Goal: Obtain resource: Obtain resource

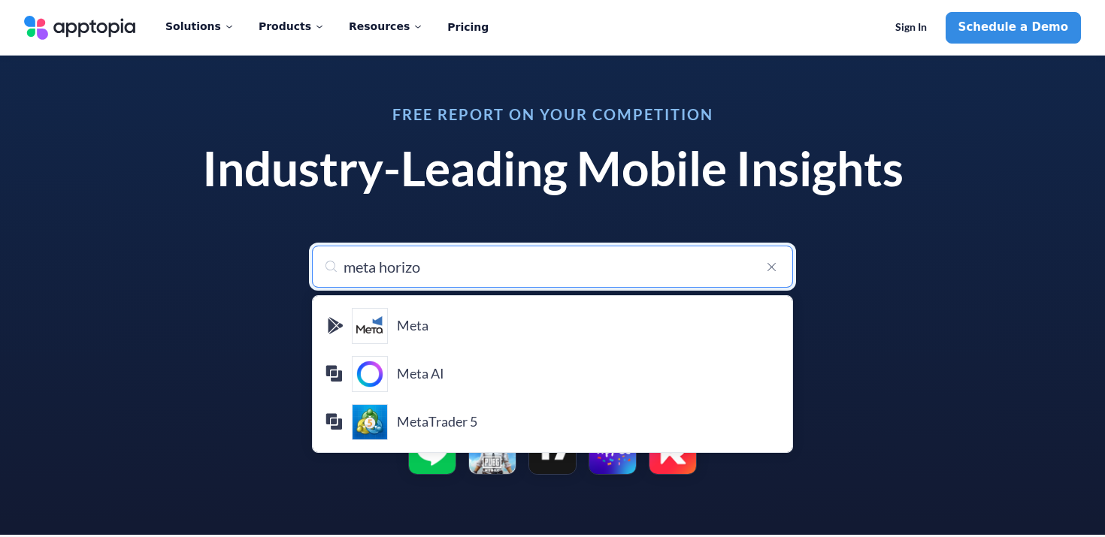
type input "meta horizon"
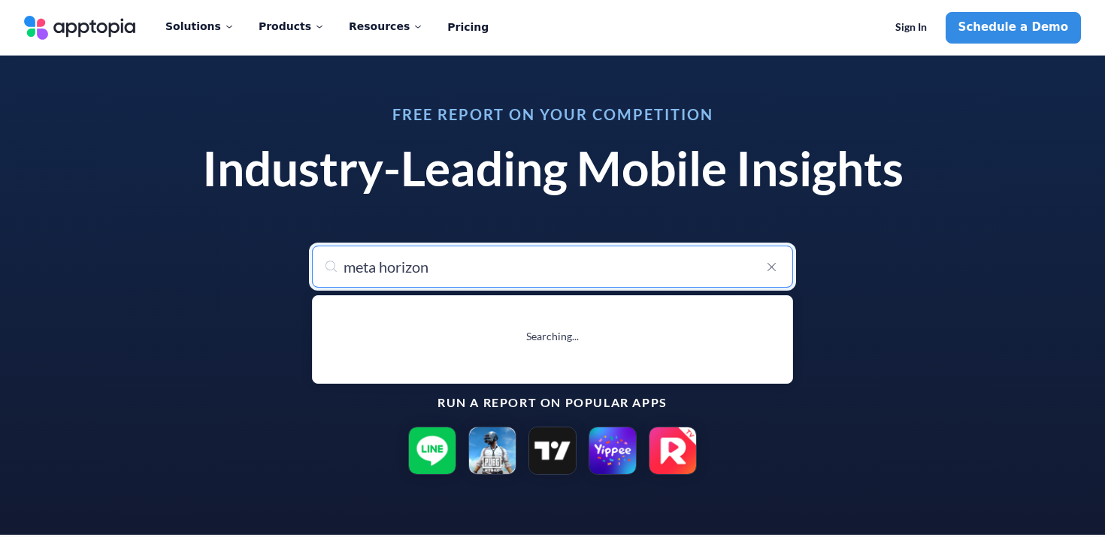
type input "meta horizon"
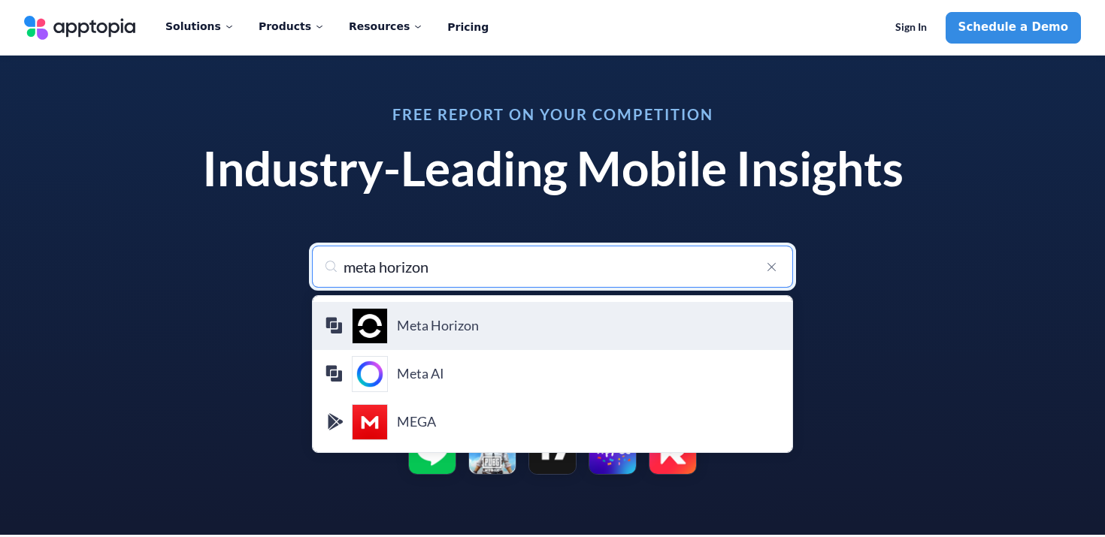
click at [428, 323] on h4 "Meta Horizon" at bounding box center [588, 326] width 383 height 17
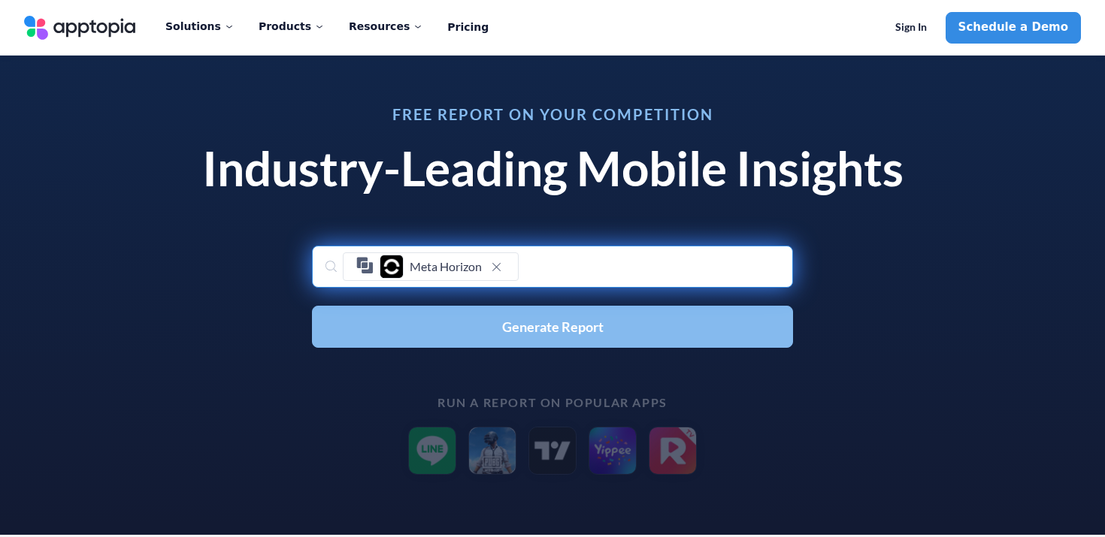
click at [595, 328] on span "Generate Report" at bounding box center [552, 327] width 101 height 14
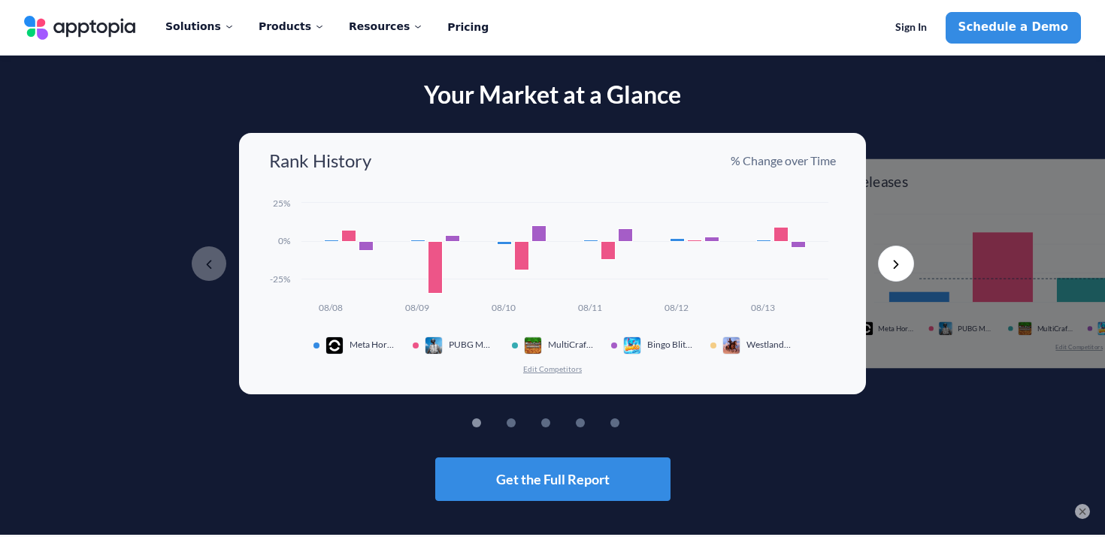
click at [561, 371] on button "Edit Competitors" at bounding box center [552, 369] width 60 height 11
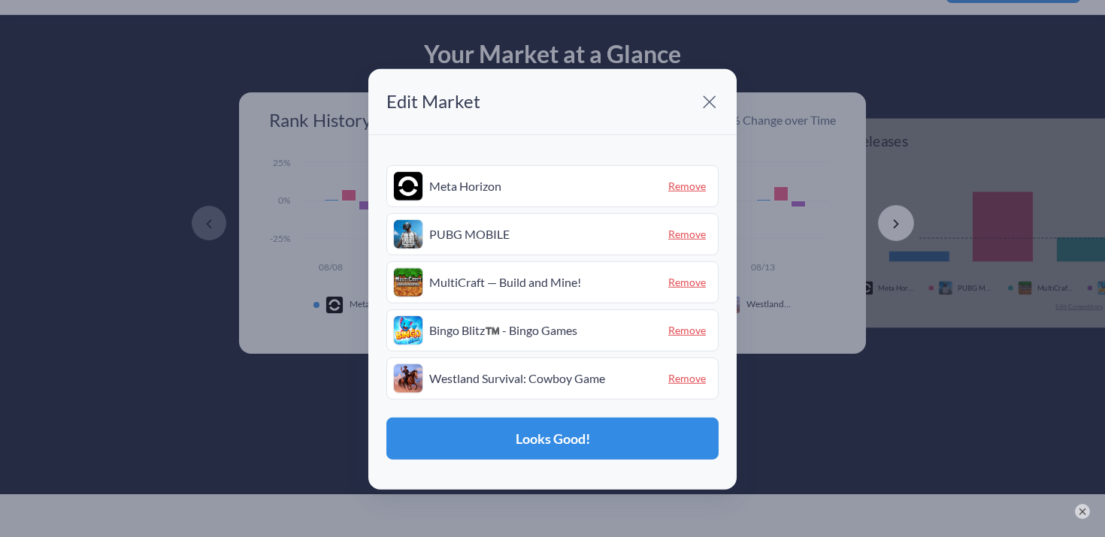
scroll to position [41, 0]
click at [674, 328] on span "Remove" at bounding box center [687, 330] width 50 height 23
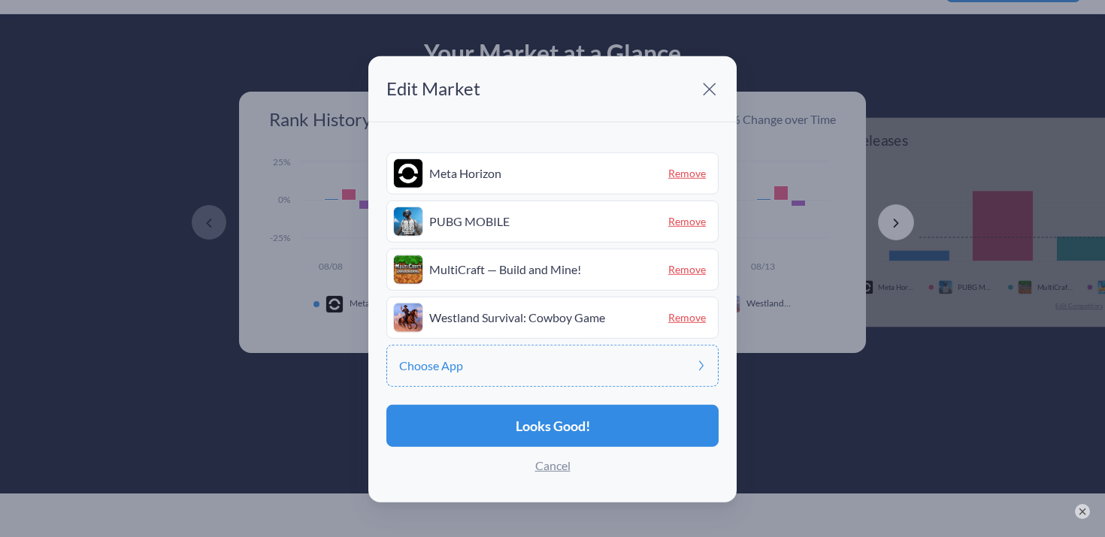
click at [683, 319] on span "Remove" at bounding box center [687, 317] width 50 height 23
click at [623, 311] on div "Choose App" at bounding box center [552, 318] width 332 height 42
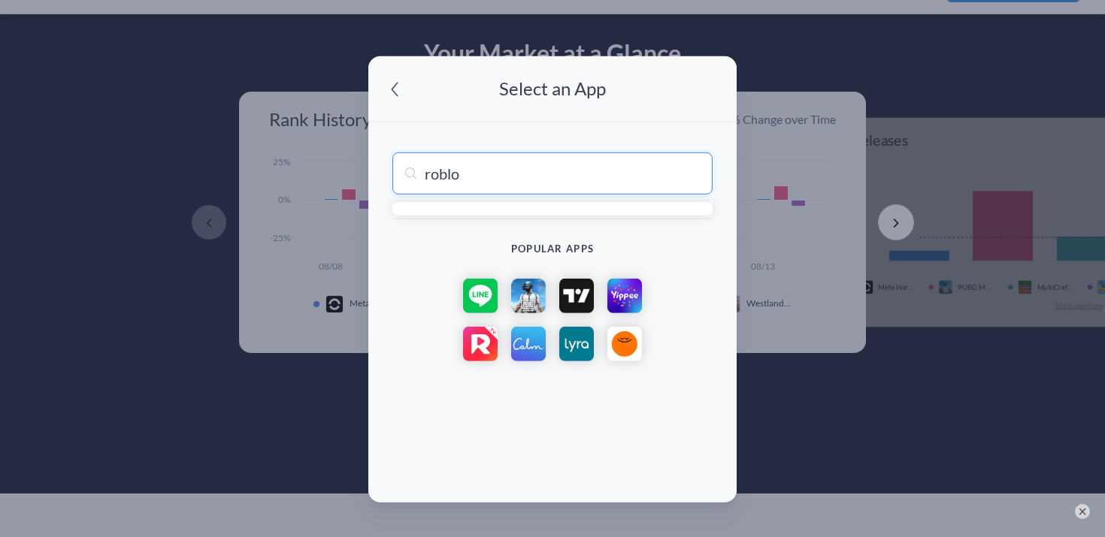
type input "roblox"
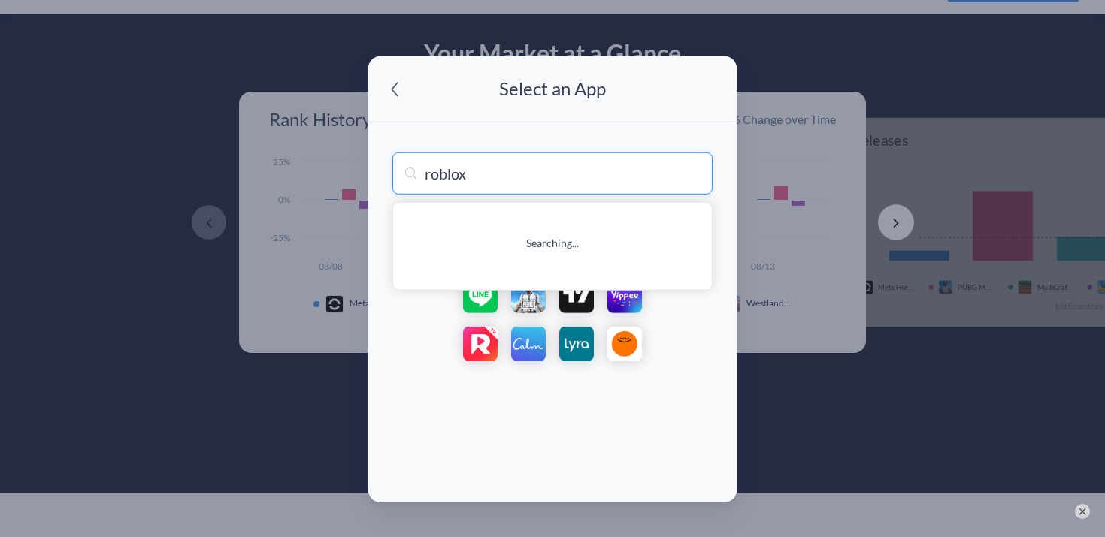
type input "roblox"
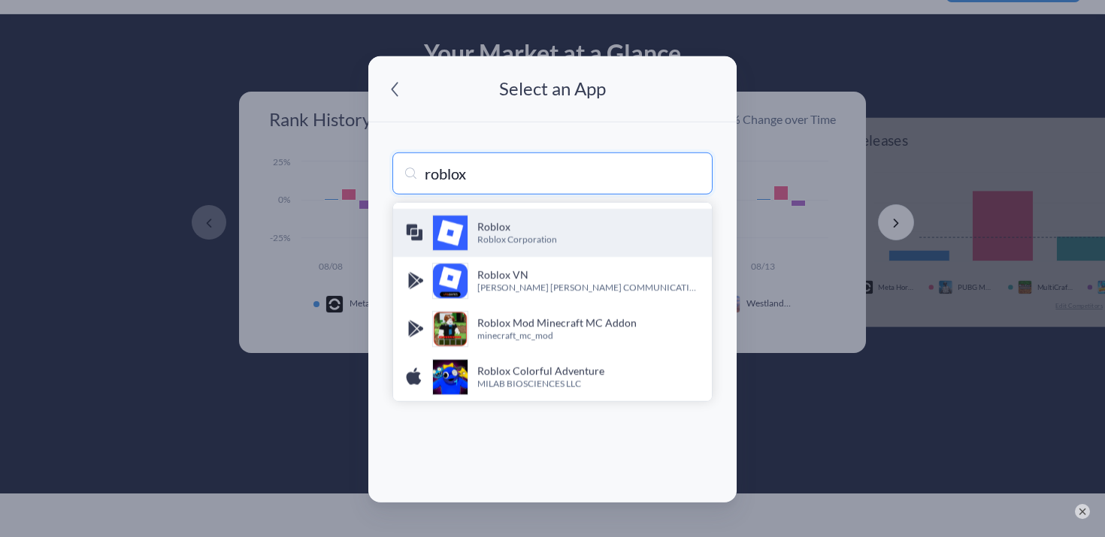
click at [549, 221] on h4 "Roblox" at bounding box center [588, 226] width 222 height 15
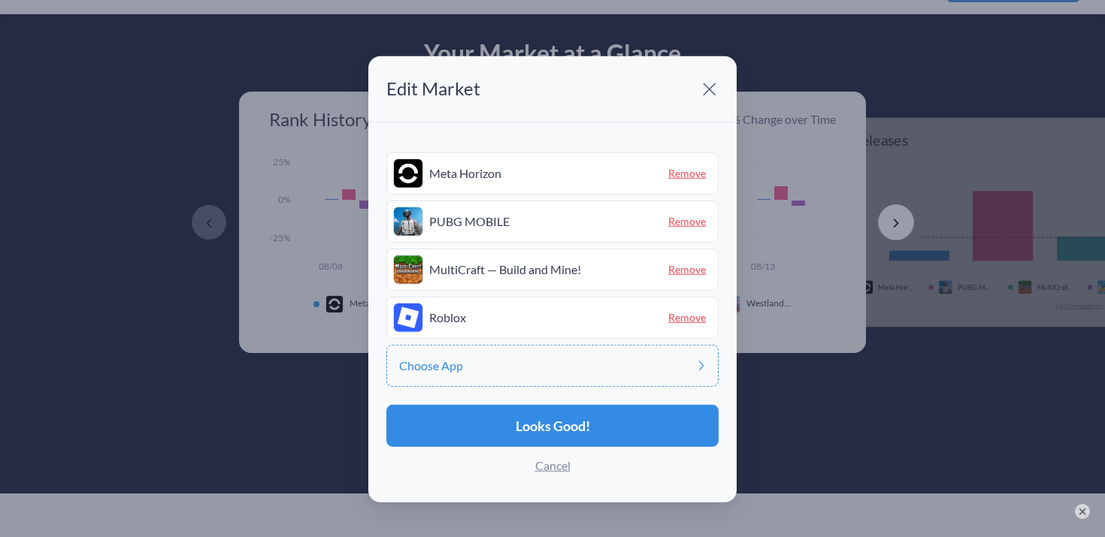
click at [511, 363] on div "Choose App" at bounding box center [552, 366] width 332 height 42
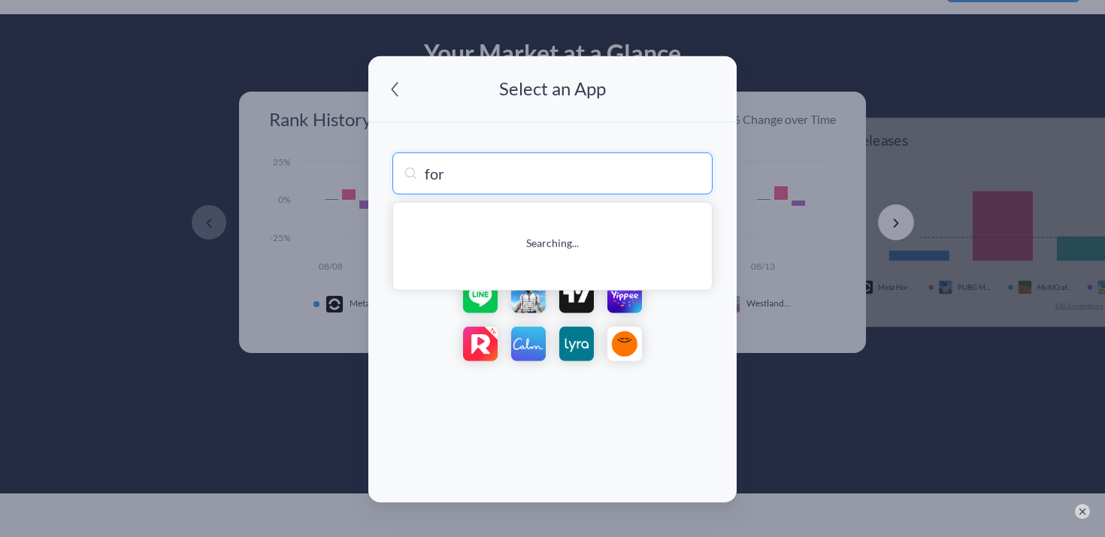
type input "fort"
type input "fortune Scratch Life:Earn cash"
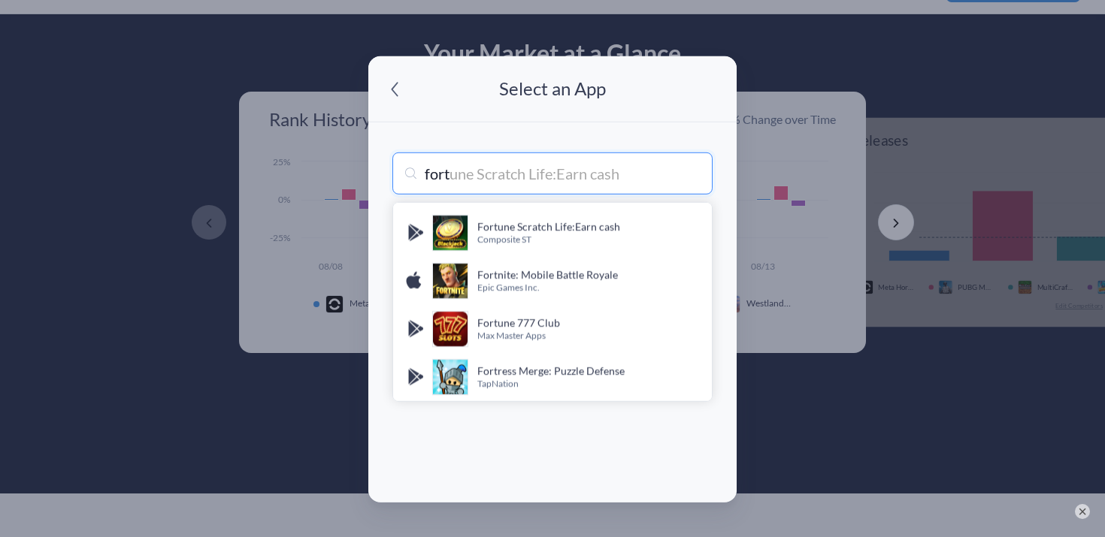
type input "fortn"
type input "fortnite"
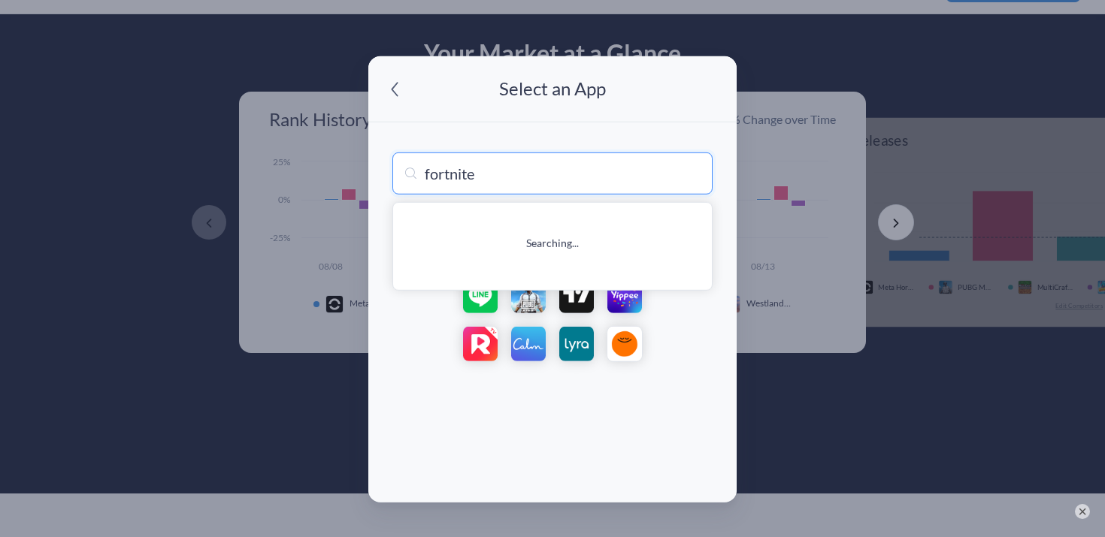
type input "fortnite: Mobile Battle Royale"
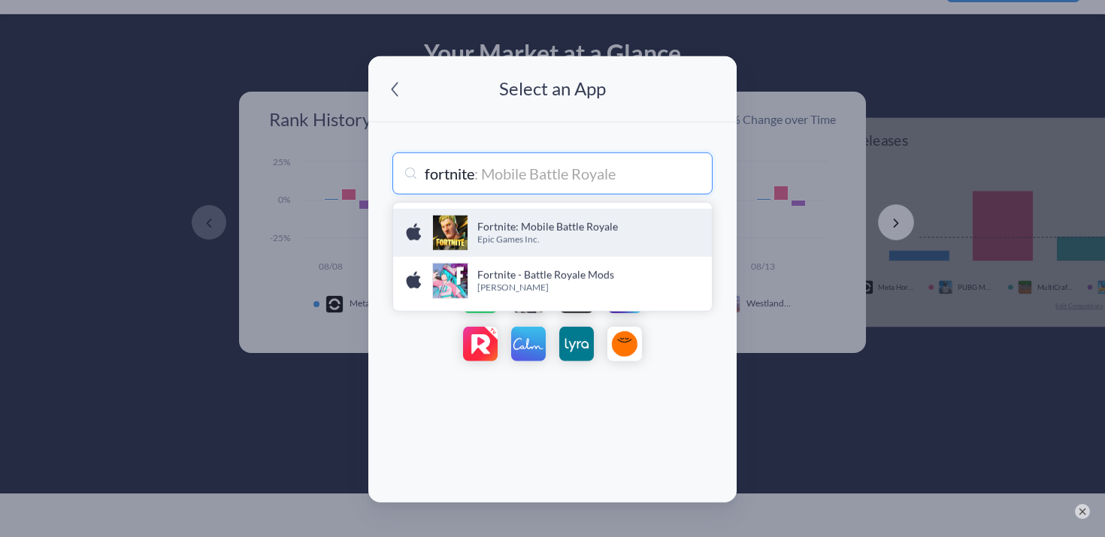
click at [566, 225] on h4 "Fortnite: Mobile Battle Royale" at bounding box center [588, 226] width 222 height 15
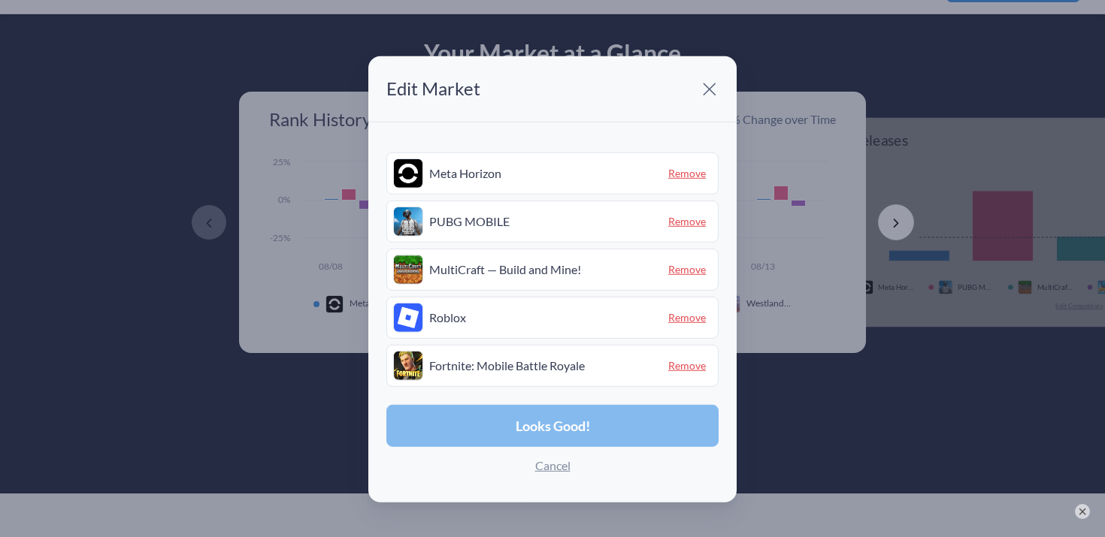
click at [576, 416] on button "Looks Good!" at bounding box center [552, 426] width 332 height 42
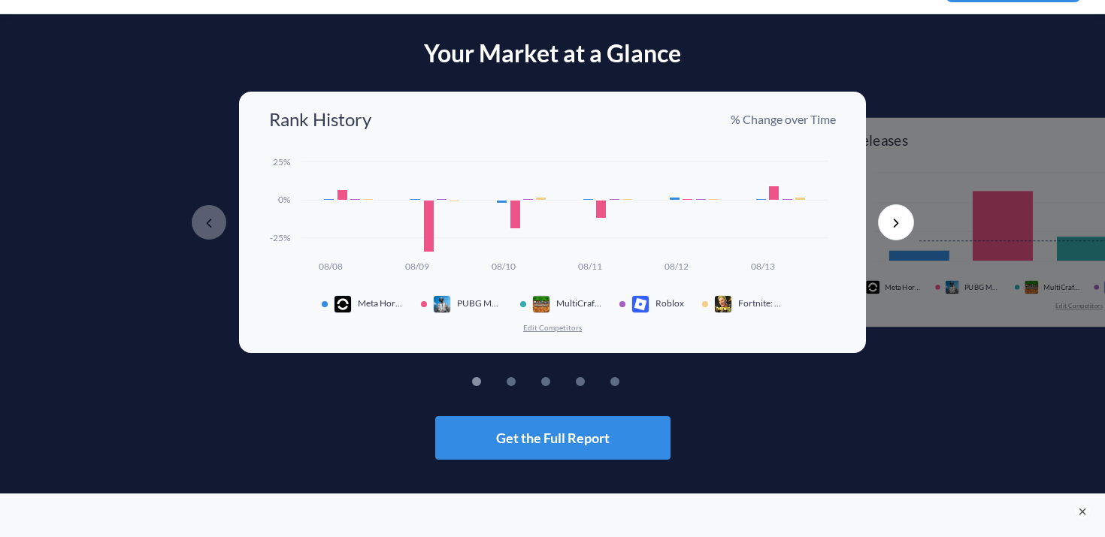
click at [889, 237] on button "Next" at bounding box center [896, 222] width 36 height 36
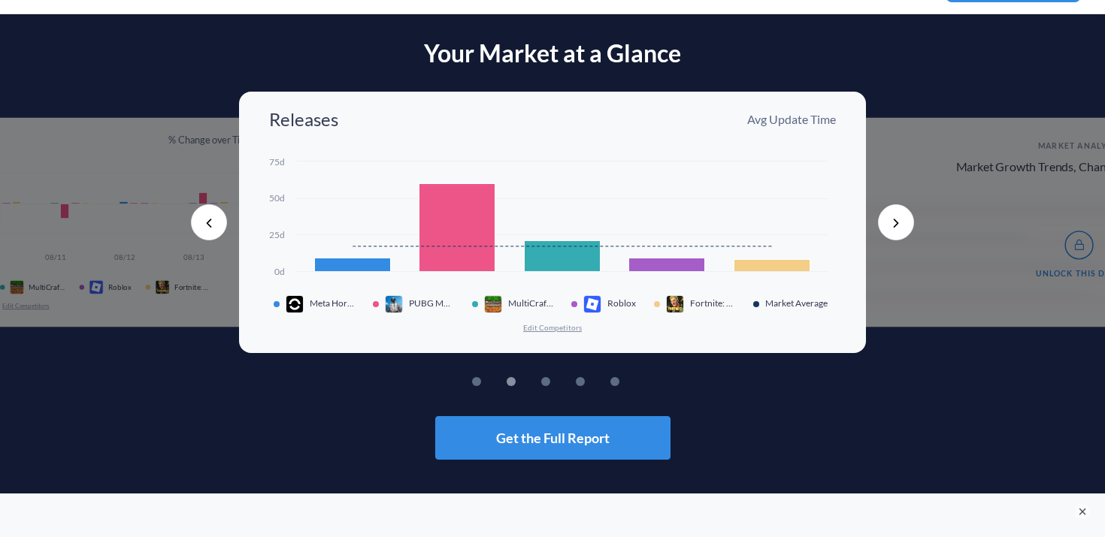
click at [911, 222] on button "Next" at bounding box center [896, 222] width 36 height 36
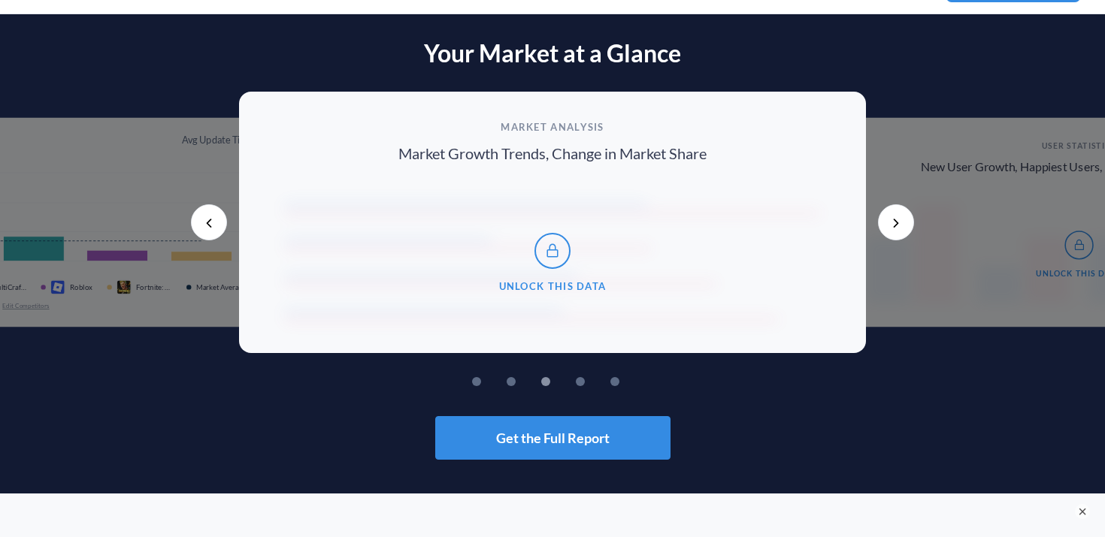
click at [900, 225] on button "Next" at bounding box center [896, 222] width 36 height 36
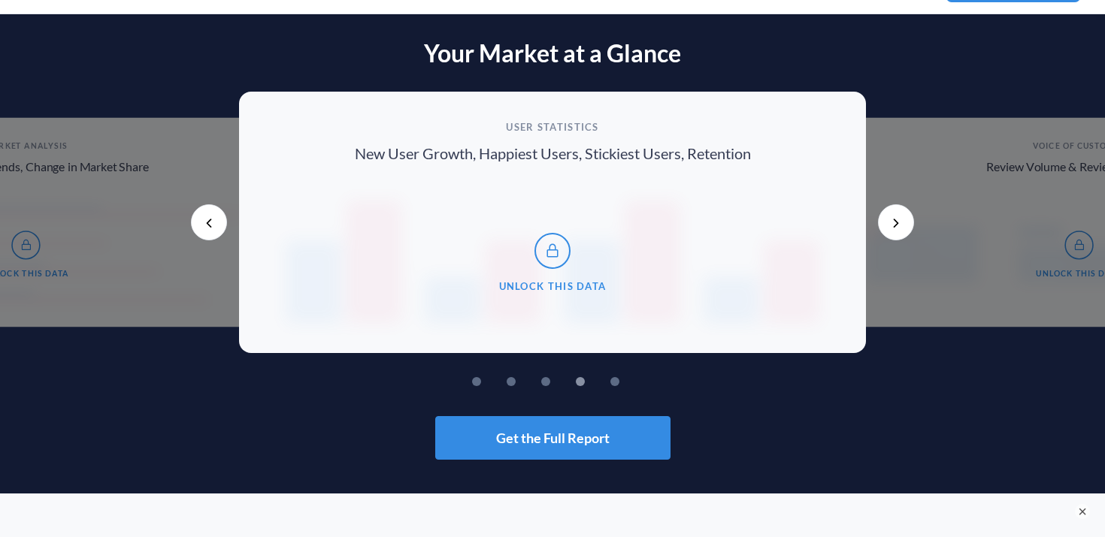
click at [889, 225] on button "Next" at bounding box center [896, 222] width 36 height 36
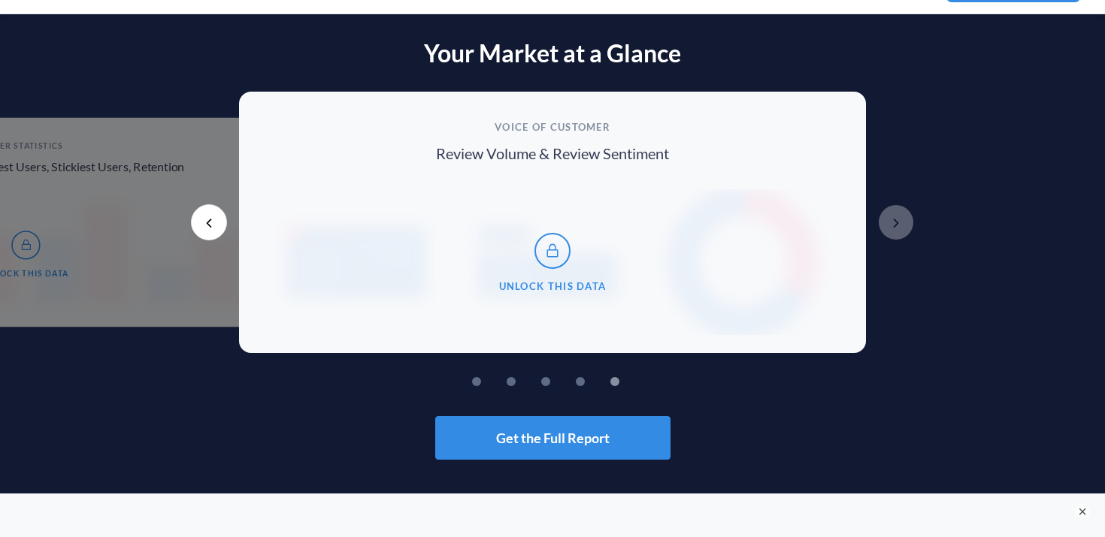
click at [889, 225] on button "Next" at bounding box center [896, 222] width 36 height 36
click at [197, 222] on button "Previous" at bounding box center [209, 222] width 36 height 36
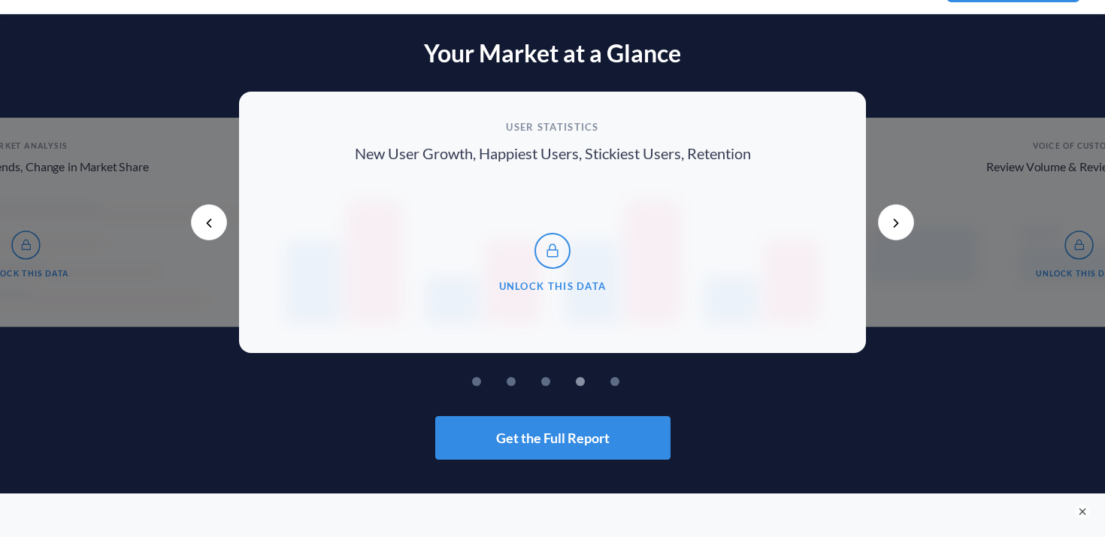
click at [197, 222] on button "Previous" at bounding box center [209, 222] width 36 height 36
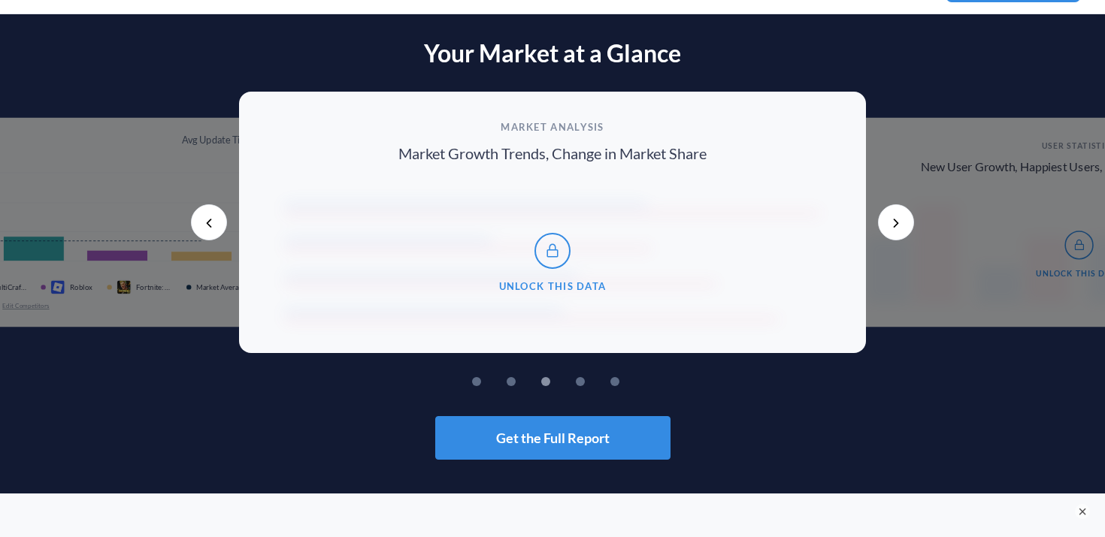
click at [200, 222] on button "Previous" at bounding box center [209, 222] width 36 height 36
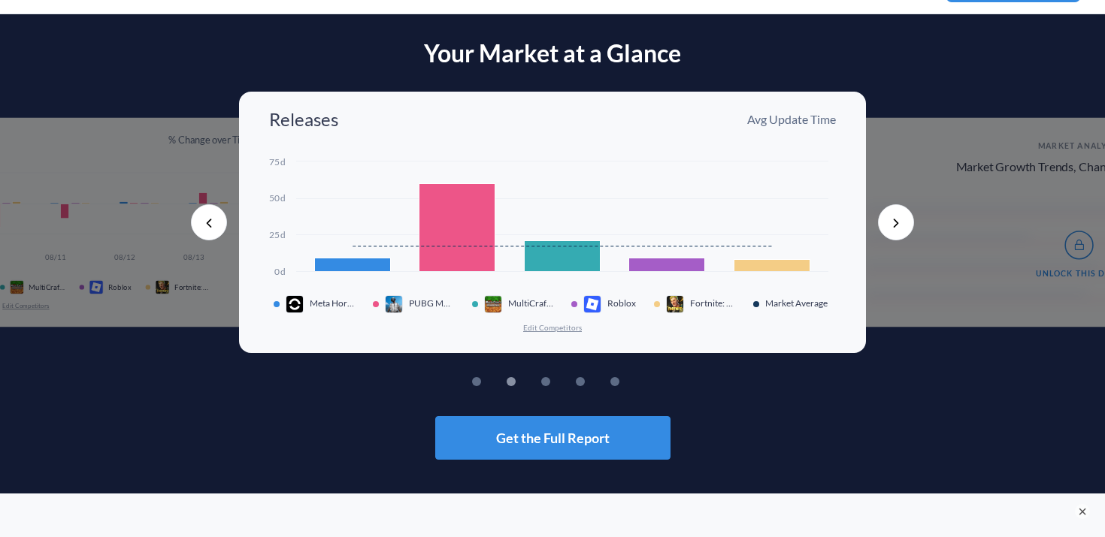
click at [200, 222] on button "Previous" at bounding box center [209, 222] width 36 height 36
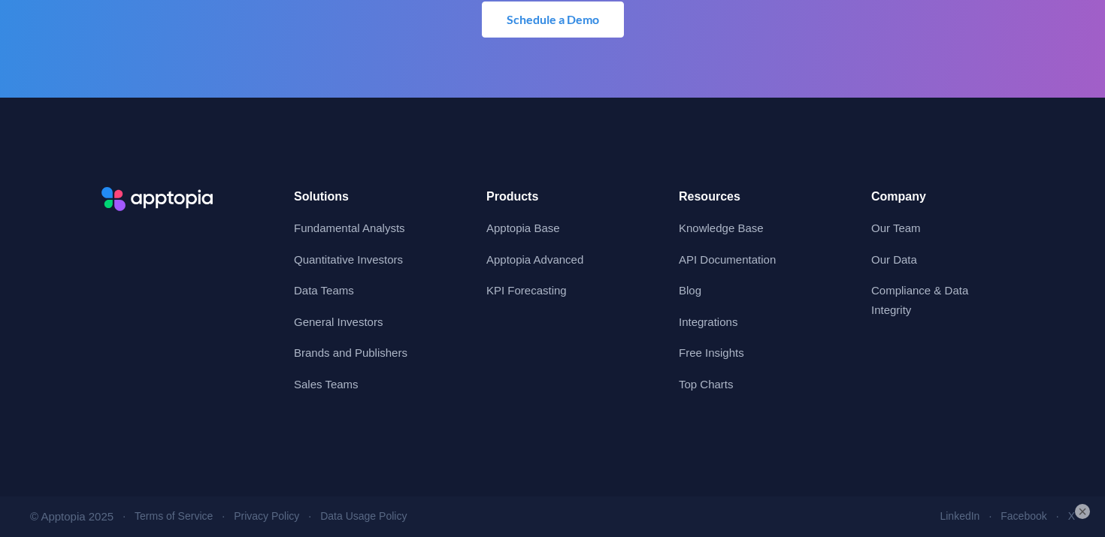
scroll to position [3296, 0]
